Goal: Task Accomplishment & Management: Manage account settings

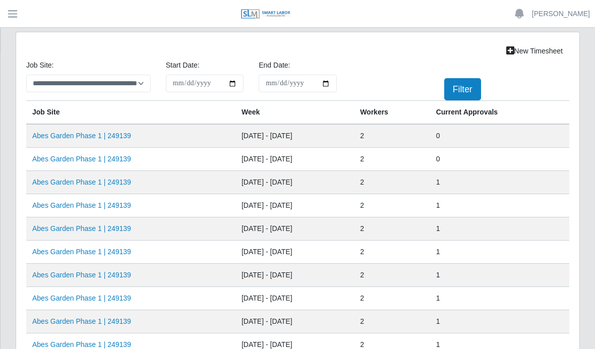
click at [106, 156] on link "Abes Garden Phase 1 | 249139" at bounding box center [81, 159] width 99 height 8
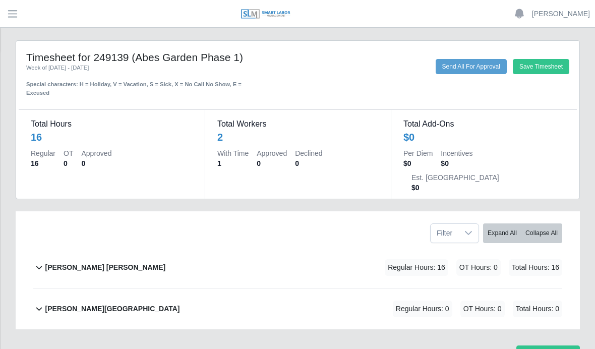
click at [121, 247] on div "[PERSON_NAME] [PERSON_NAME] Regular Hours: 16 OT Hours: 0 Total Hours: 16" at bounding box center [303, 267] width 517 height 41
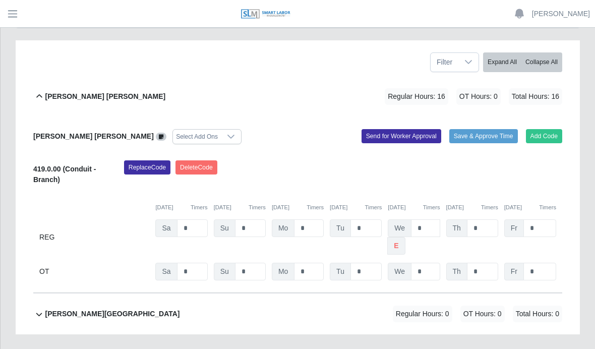
scroll to position [170, 0]
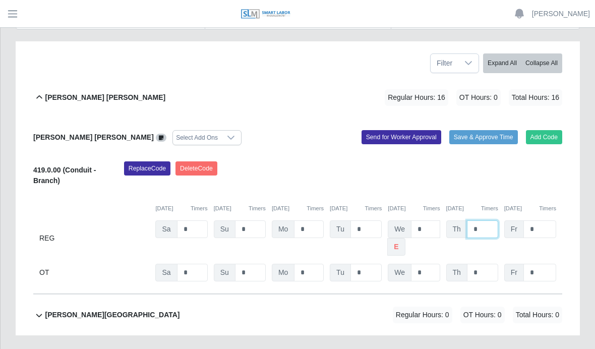
click at [486, 220] on input "*" at bounding box center [482, 229] width 31 height 18
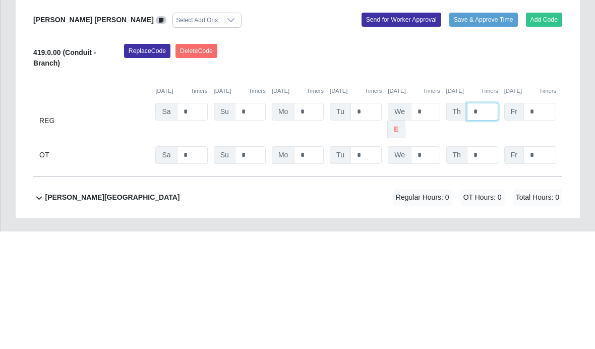
type input "*"
click at [542, 220] on input "*" at bounding box center [539, 229] width 33 height 18
type input "*"
click at [547, 161] on div "Replace Code [GEOGRAPHIC_DATA] Code" at bounding box center [342, 176] width 453 height 31
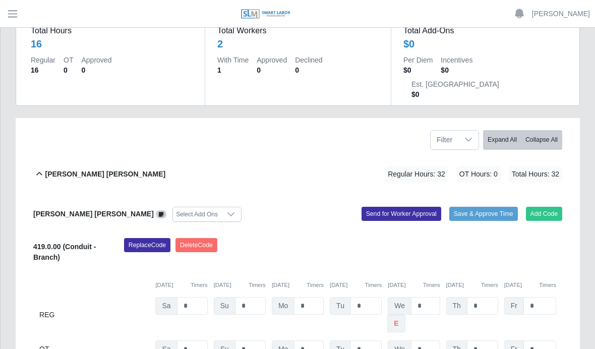
scroll to position [93, 0]
